Goal: Book appointment/travel/reservation

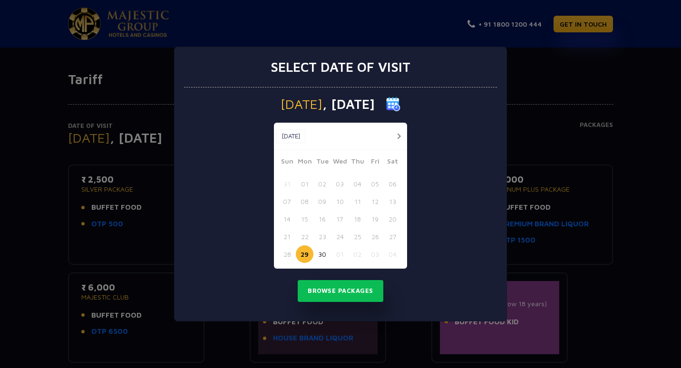
click at [396, 136] on button "button" at bounding box center [399, 136] width 12 height 12
click at [393, 187] on button "04" at bounding box center [393, 184] width 18 height 18
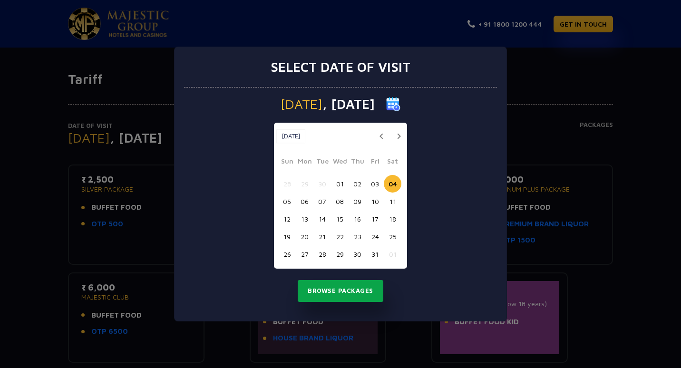
click at [338, 295] on button "Browse Packages" at bounding box center [341, 291] width 86 height 22
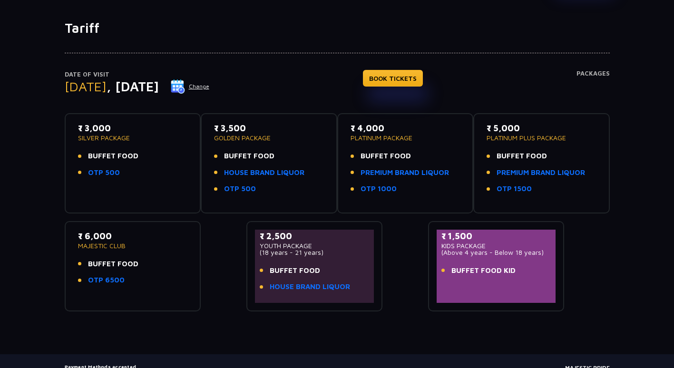
scroll to position [109, 0]
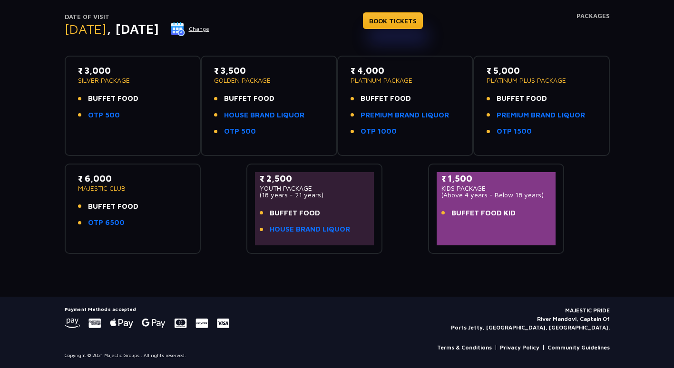
click at [419, 283] on div "Tariff Date of Visit [DATE] Change BOOK TICKETS Packages ₹ 3,000 SILVER PACKAGE…" at bounding box center [337, 129] width 674 height 334
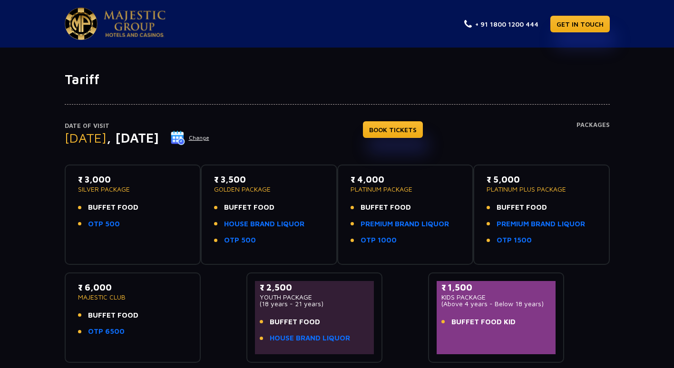
click at [210, 140] on button "Change" at bounding box center [189, 137] width 39 height 15
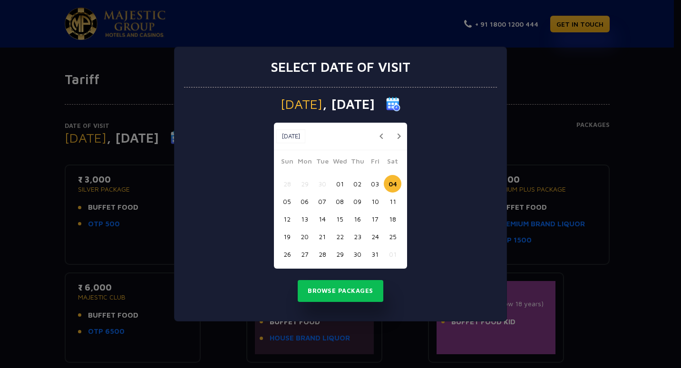
click at [288, 206] on button "05" at bounding box center [287, 202] width 18 height 18
click at [334, 292] on button "Browse Packages" at bounding box center [341, 291] width 86 height 22
